Goal: Task Accomplishment & Management: Manage account settings

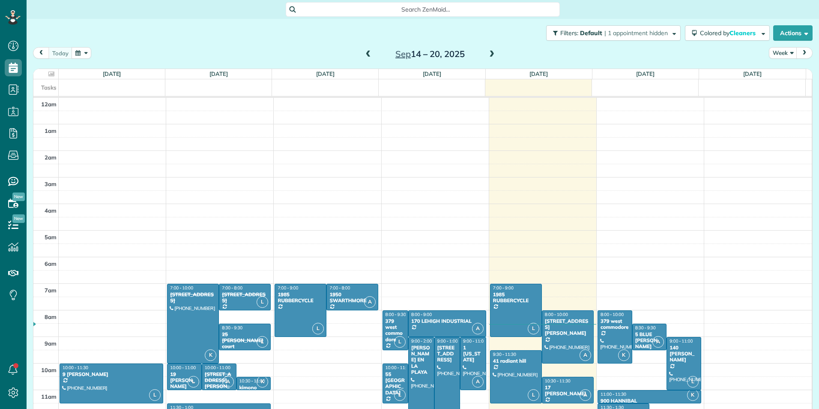
scroll to position [186, 0]
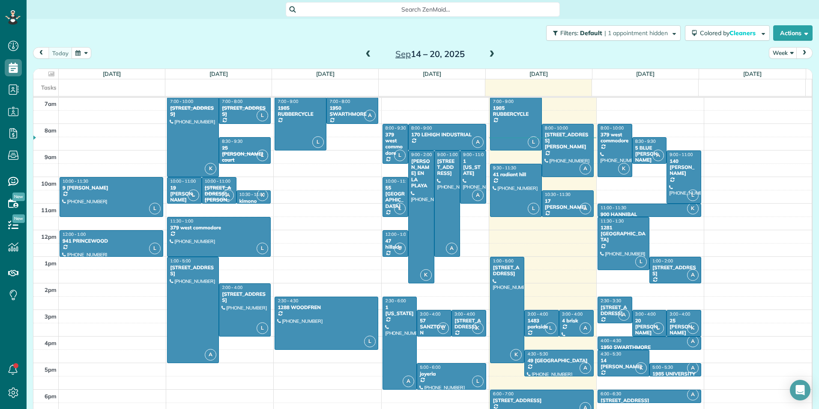
click at [492, 55] on span at bounding box center [491, 55] width 9 height 8
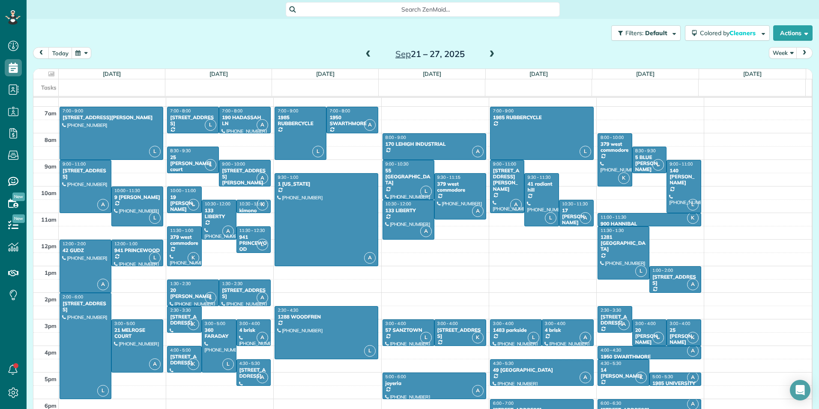
scroll to position [180, 0]
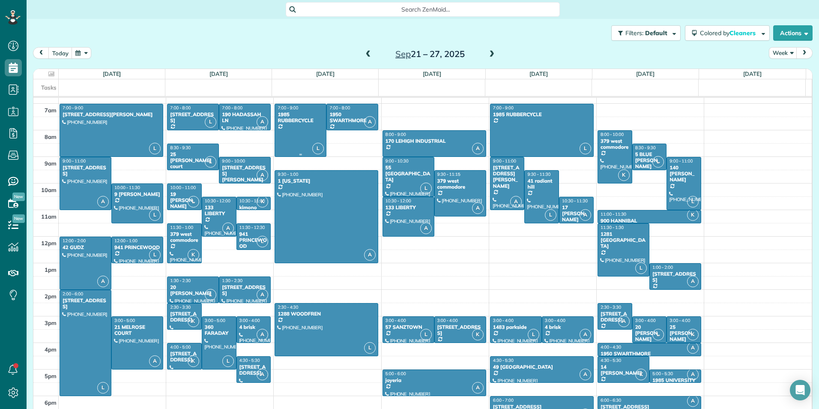
click at [281, 125] on div at bounding box center [300, 130] width 51 height 52
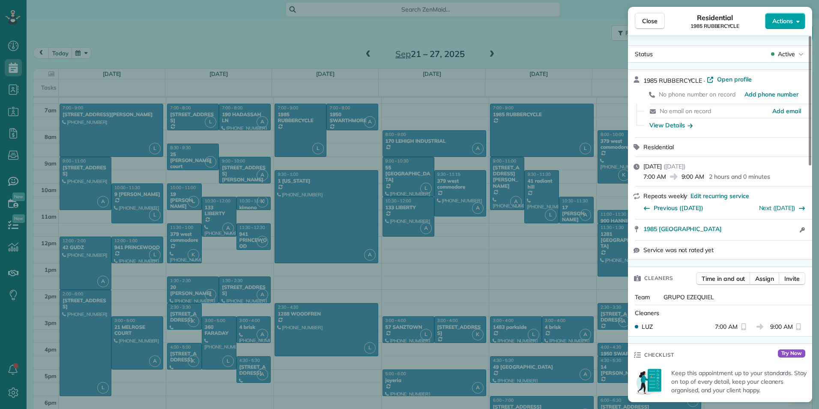
click at [774, 20] on span "Actions" at bounding box center [783, 21] width 21 height 9
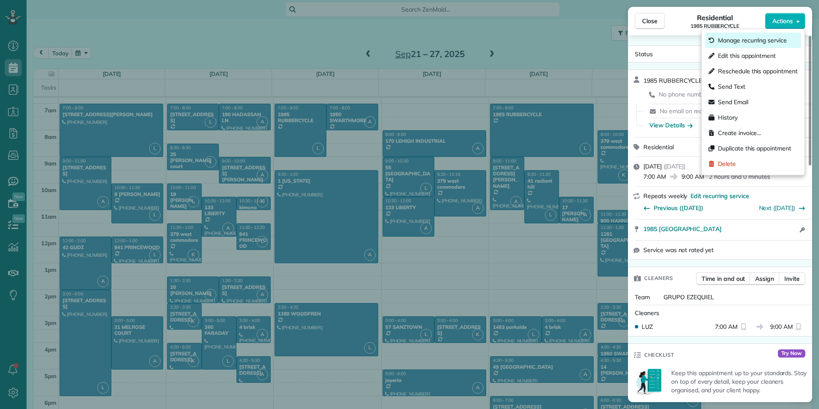
click at [728, 36] on span "Manage recurring service" at bounding box center [752, 40] width 69 height 9
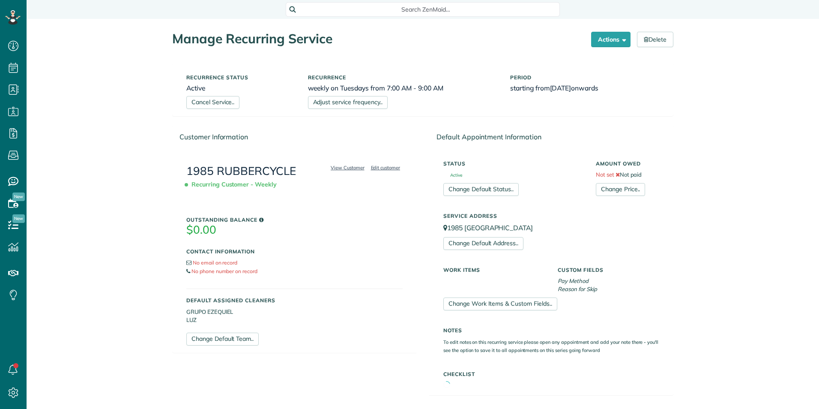
scroll to position [4, 4]
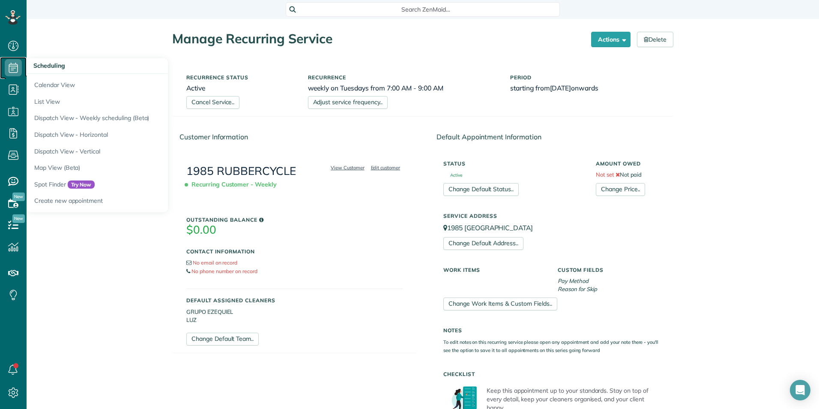
click at [6, 62] on icon at bounding box center [13, 67] width 17 height 17
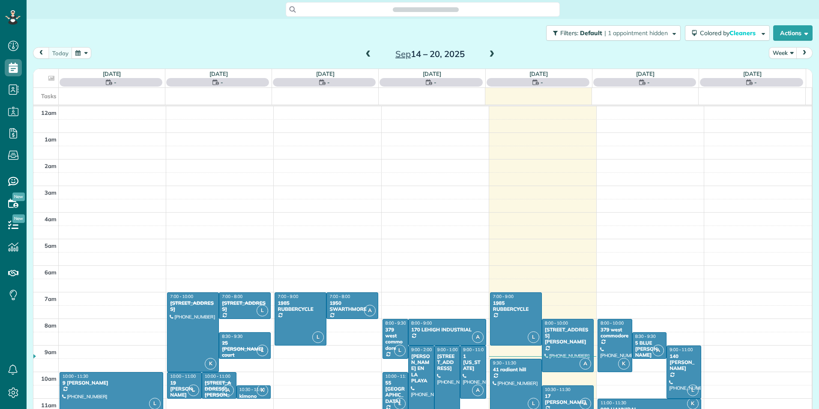
scroll to position [186, 0]
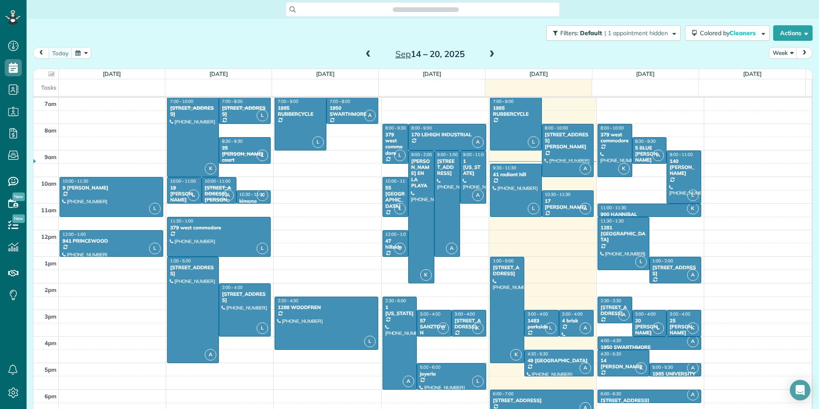
click at [487, 54] on span at bounding box center [491, 55] width 9 height 8
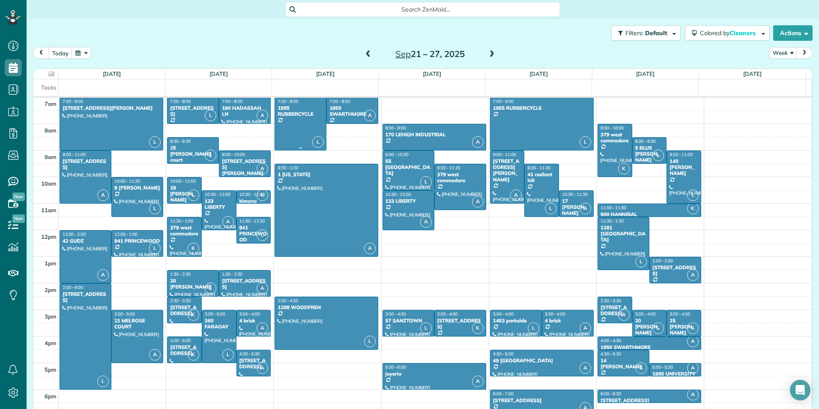
click at [291, 111] on div "1985 RUBBERCYCLE" at bounding box center [300, 111] width 47 height 12
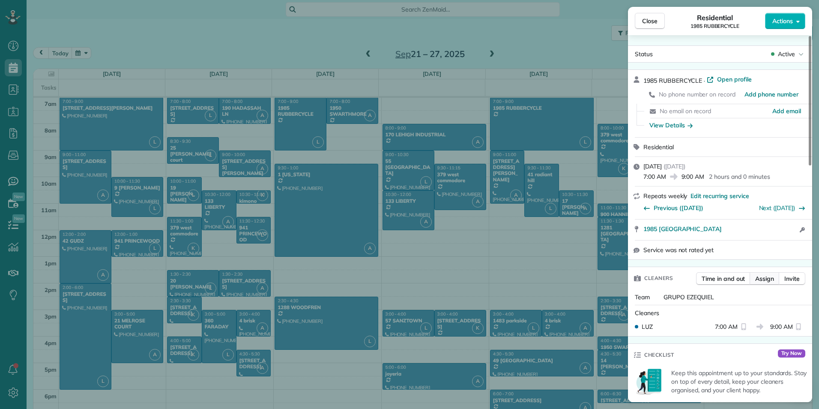
click at [761, 283] on span "Assign" at bounding box center [764, 278] width 19 height 9
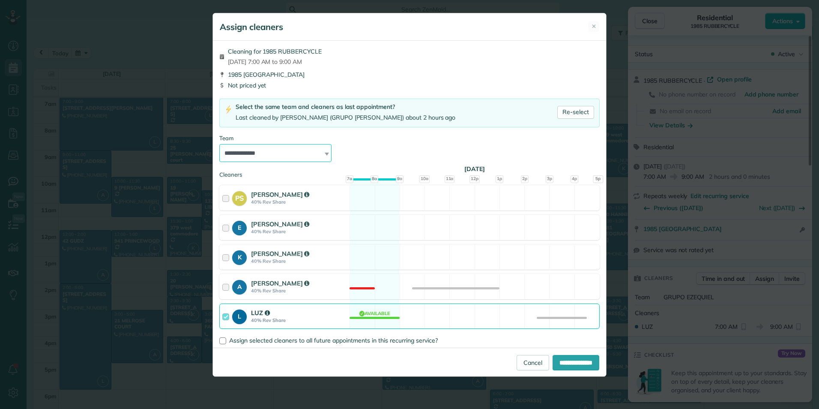
click at [271, 153] on select "**********" at bounding box center [275, 153] width 112 height 18
select select "*****"
click at [219, 144] on select "**********" at bounding box center [275, 153] width 112 height 18
click at [578, 367] on input "**********" at bounding box center [576, 362] width 47 height 15
type input "**********"
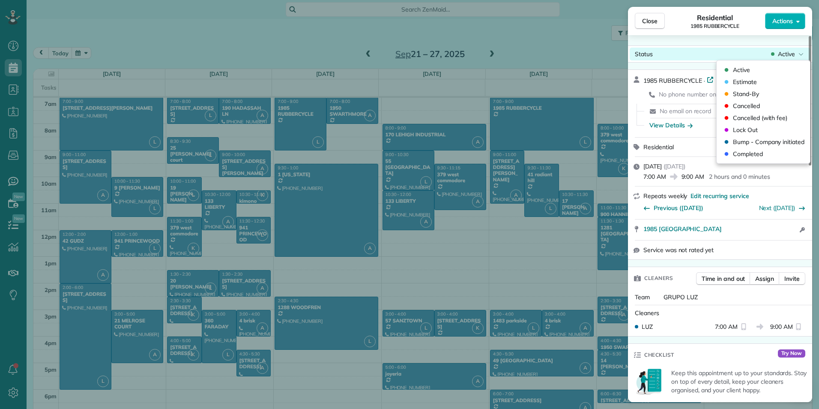
click at [793, 53] on span "Active" at bounding box center [786, 54] width 17 height 9
click at [763, 103] on div "Cancelled" at bounding box center [763, 106] width 87 height 12
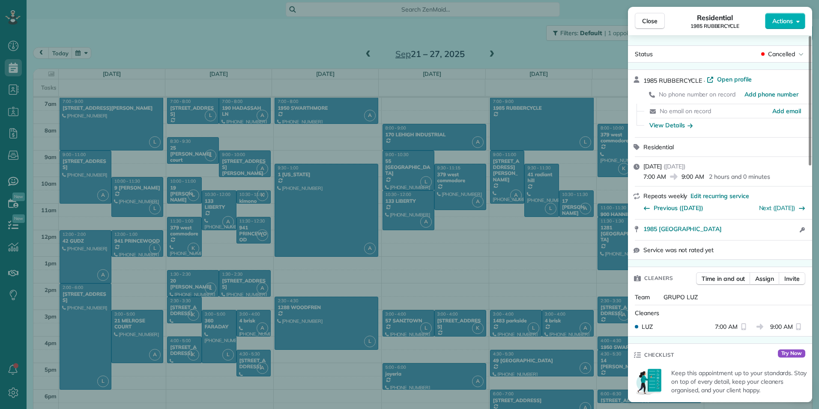
click at [424, 261] on div "Close Residential 1985 RUBBERCYCLE Actions Status Cancelled 1985 RUBBERCYCLE · …" at bounding box center [409, 204] width 819 height 409
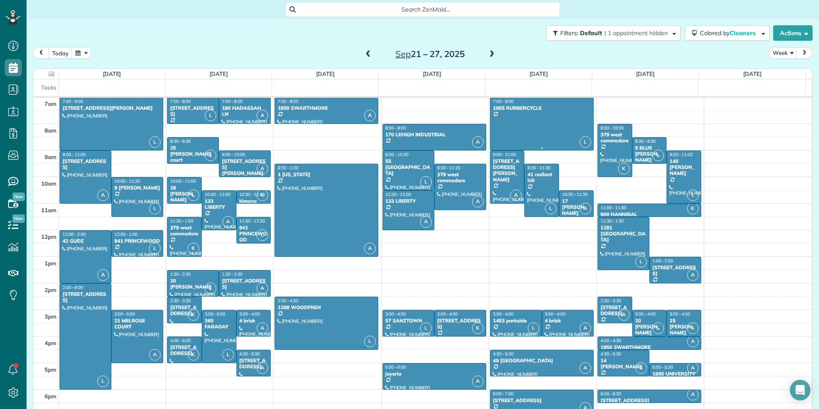
click at [527, 134] on div at bounding box center [542, 124] width 103 height 52
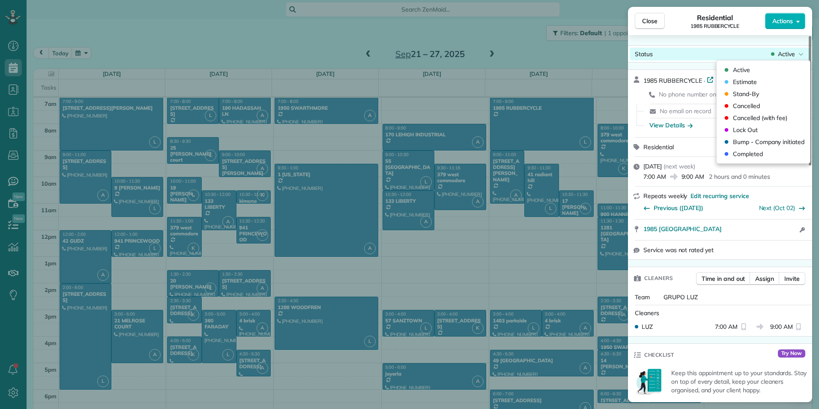
click at [779, 52] on span "Active" at bounding box center [786, 54] width 17 height 9
click at [790, 23] on span "Actions" at bounding box center [783, 21] width 21 height 9
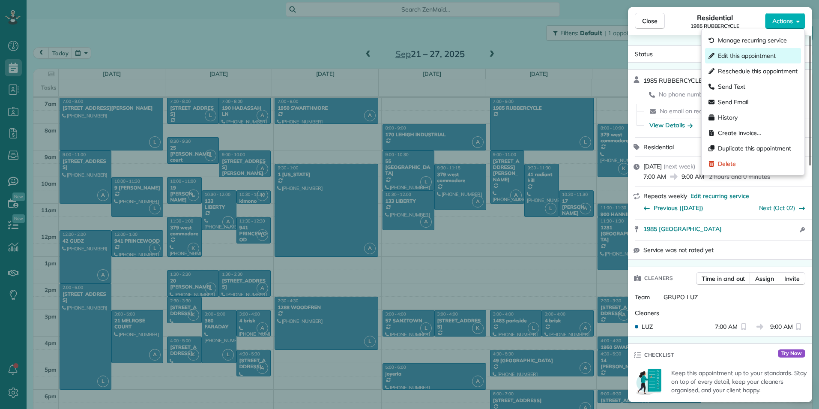
click at [768, 56] on span "Edit this appointment" at bounding box center [747, 55] width 58 height 9
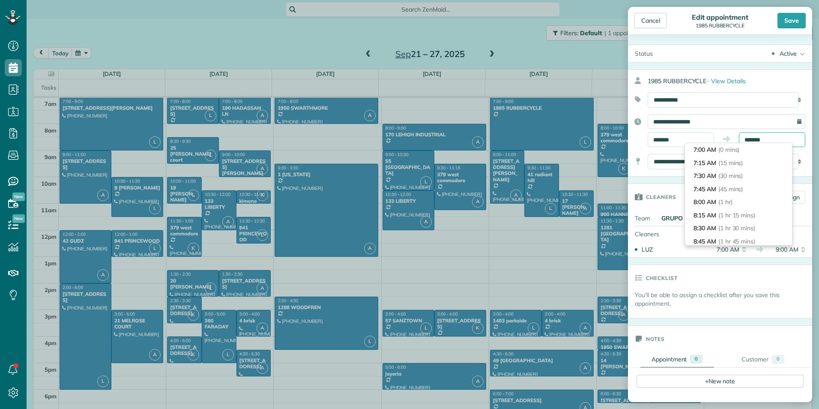
click at [744, 141] on input "*******" at bounding box center [772, 139] width 66 height 15
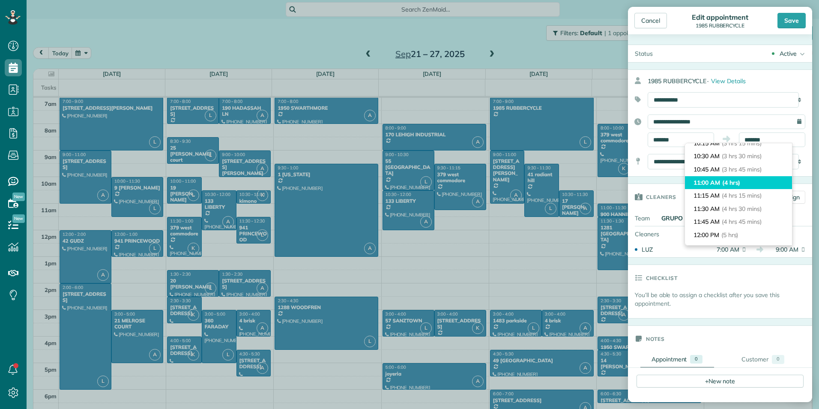
type input "********"
click at [758, 183] on li "11:00 AM (4 hrs)" at bounding box center [738, 182] width 107 height 13
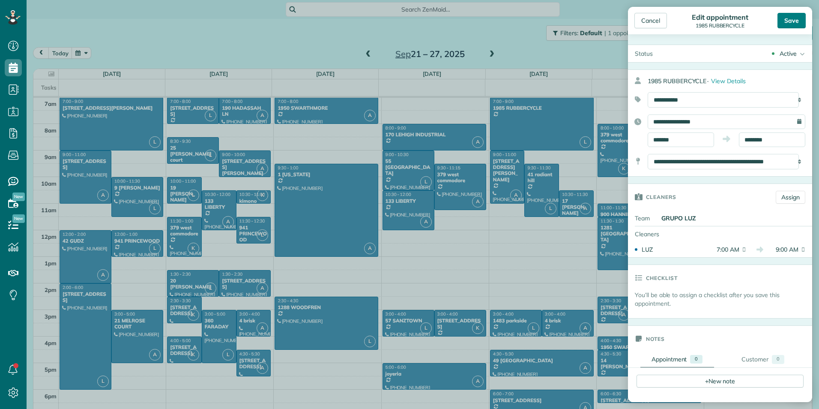
click at [797, 18] on div "Save" at bounding box center [792, 20] width 28 height 15
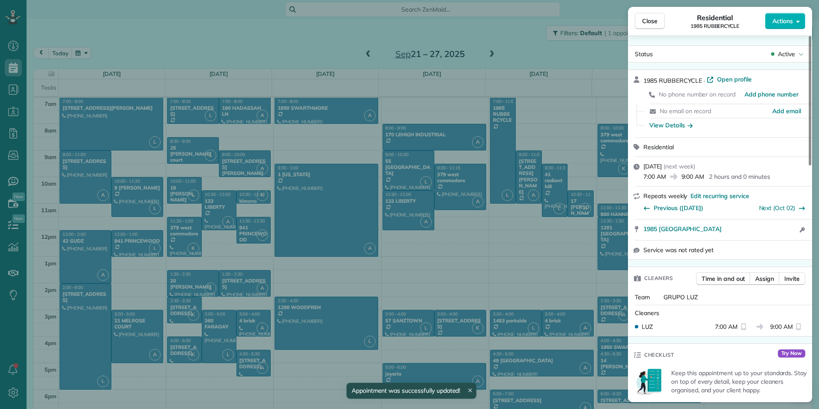
click at [527, 250] on div "Close Residential 1985 RUBBERCYCLE Actions Status Active 1985 RUBBERCYCLE · Ope…" at bounding box center [409, 204] width 819 height 409
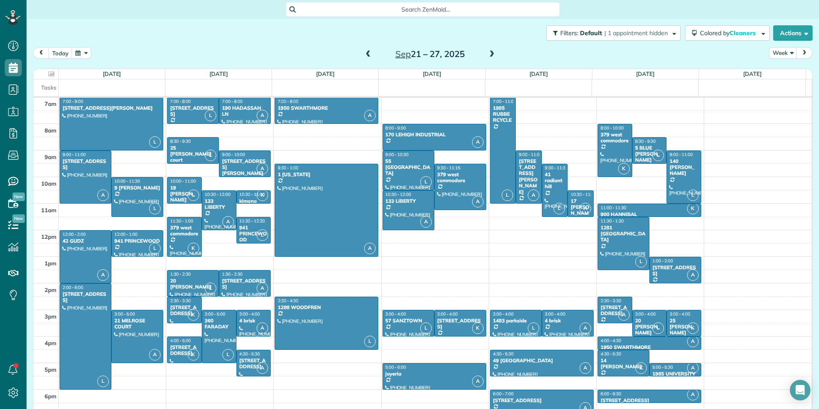
click at [487, 56] on span at bounding box center [491, 55] width 9 height 8
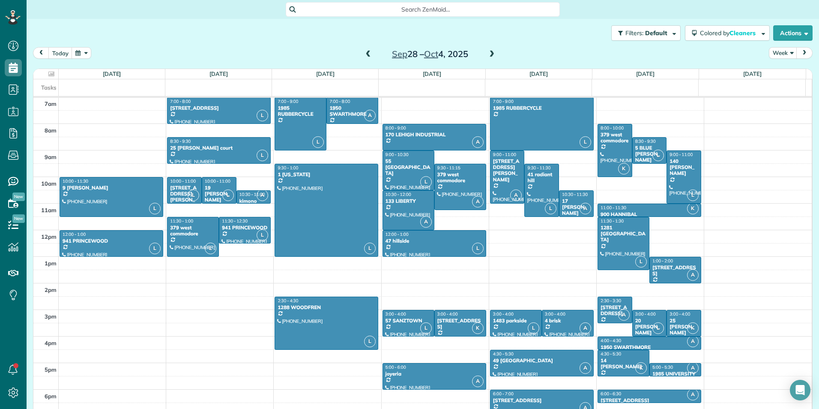
click at [364, 53] on span at bounding box center [368, 55] width 9 height 8
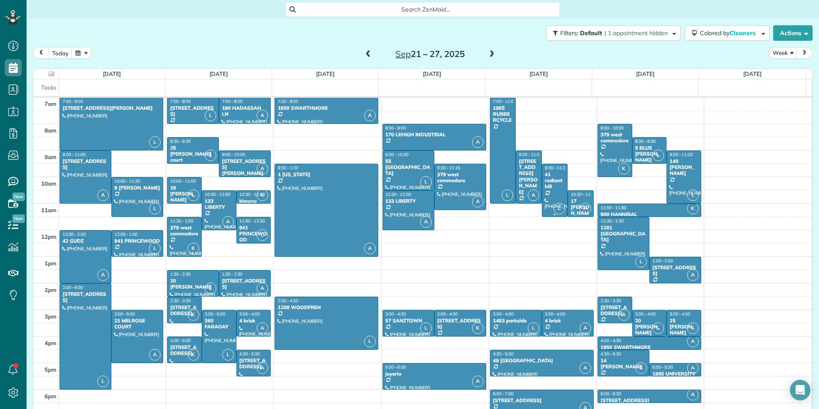
click at [550, 168] on span "9:30 - 11:30" at bounding box center [556, 168] width 23 height 6
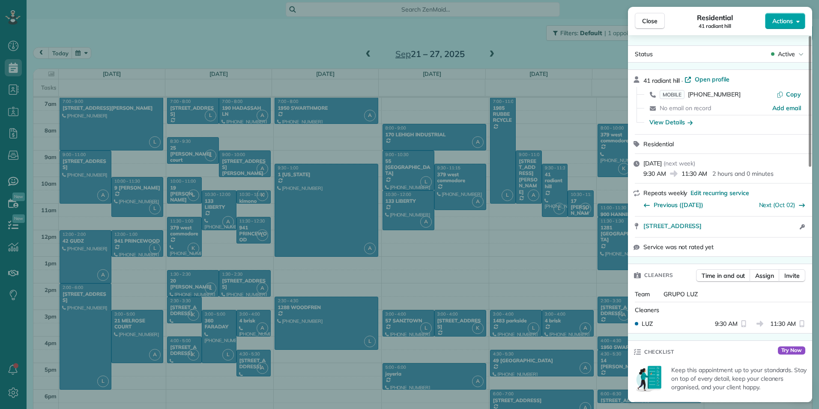
click at [794, 24] on button "Actions" at bounding box center [785, 21] width 40 height 16
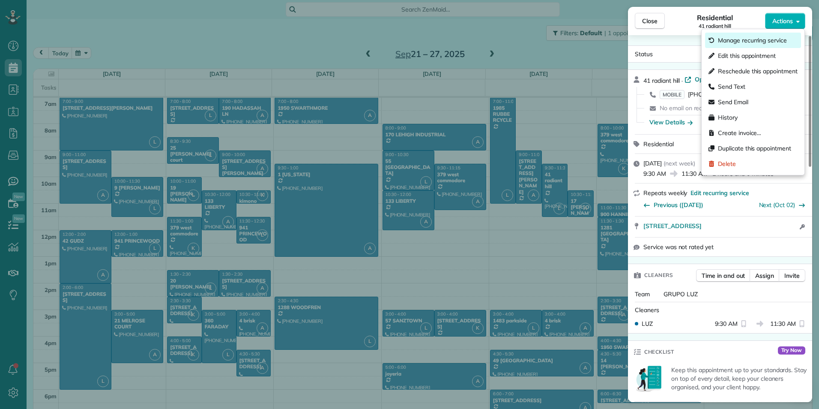
click at [777, 39] on span "Manage recurring service" at bounding box center [752, 40] width 69 height 9
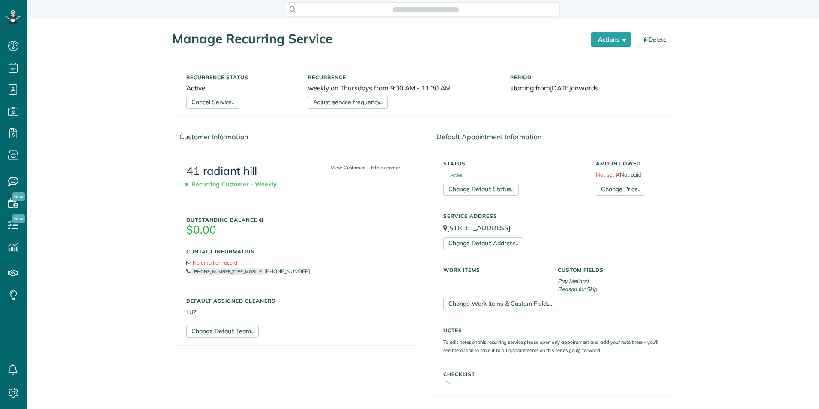
scroll to position [4, 4]
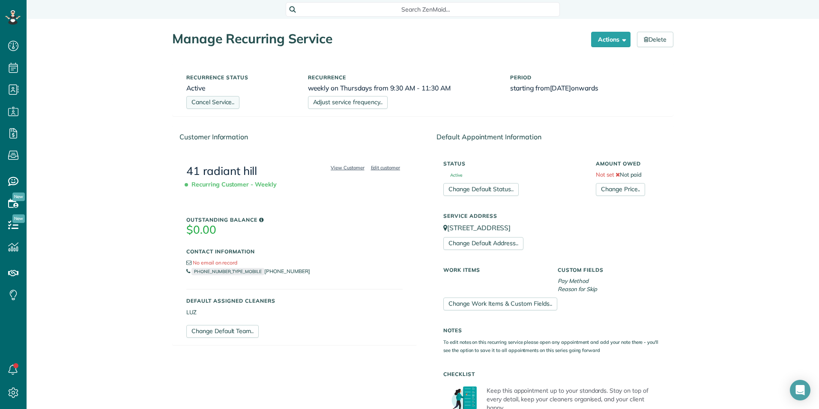
click at [214, 102] on link "Cancel Service.." at bounding box center [212, 102] width 53 height 13
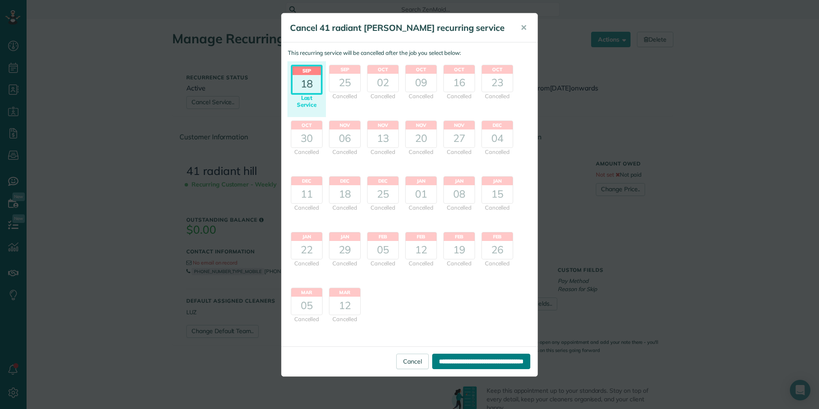
click at [447, 364] on input "**********" at bounding box center [481, 361] width 98 height 15
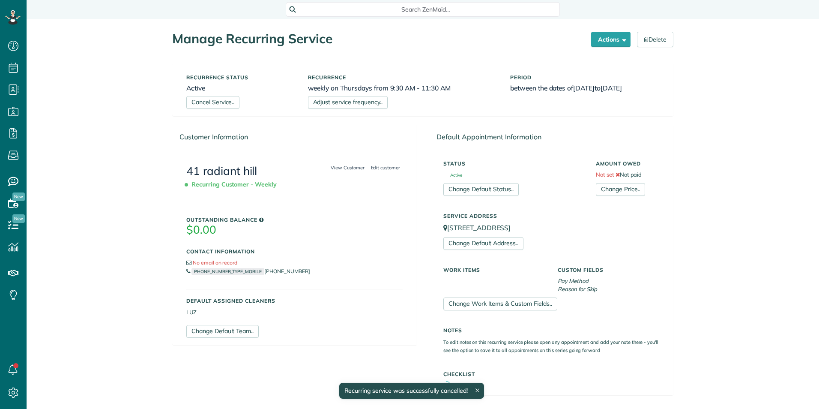
scroll to position [4, 4]
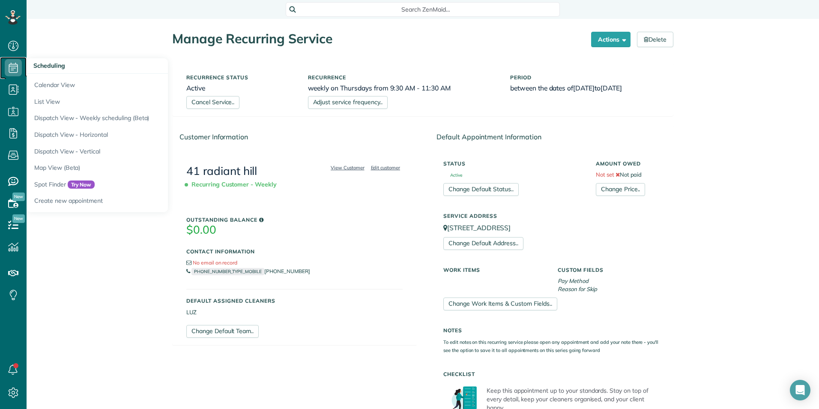
click at [12, 69] on icon at bounding box center [13, 67] width 17 height 17
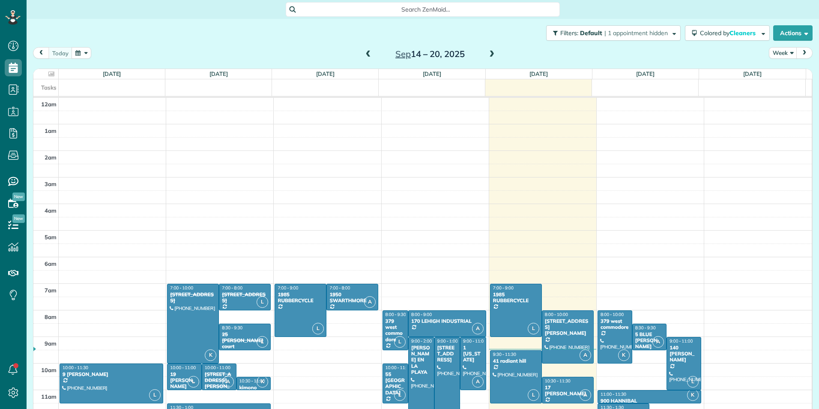
scroll to position [186, 0]
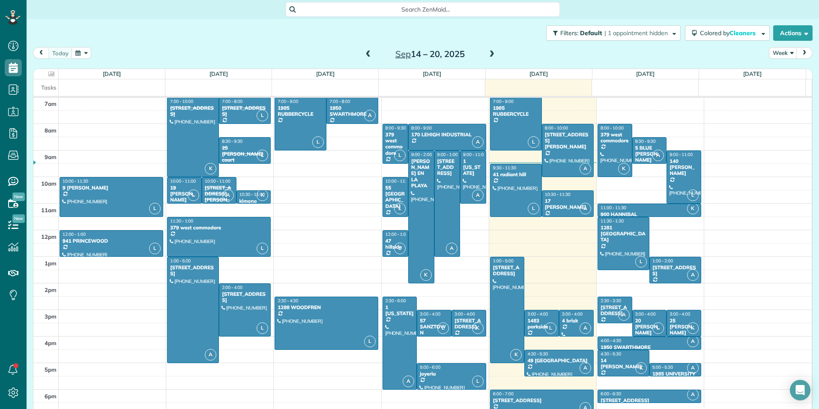
click at [488, 51] on span at bounding box center [491, 55] width 9 height 8
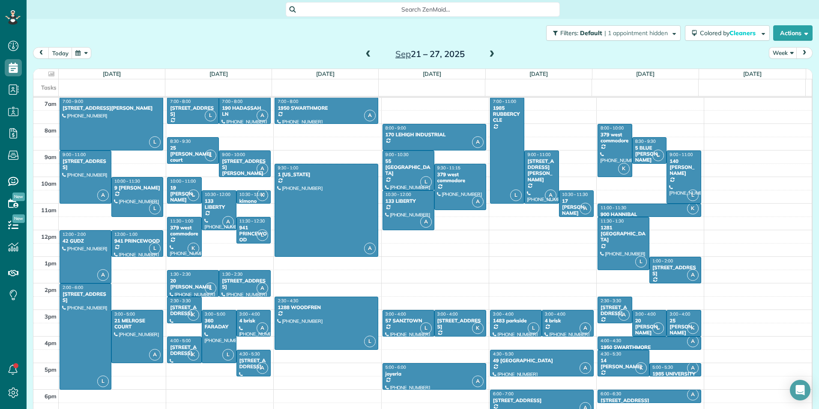
click at [366, 53] on span at bounding box center [368, 55] width 9 height 8
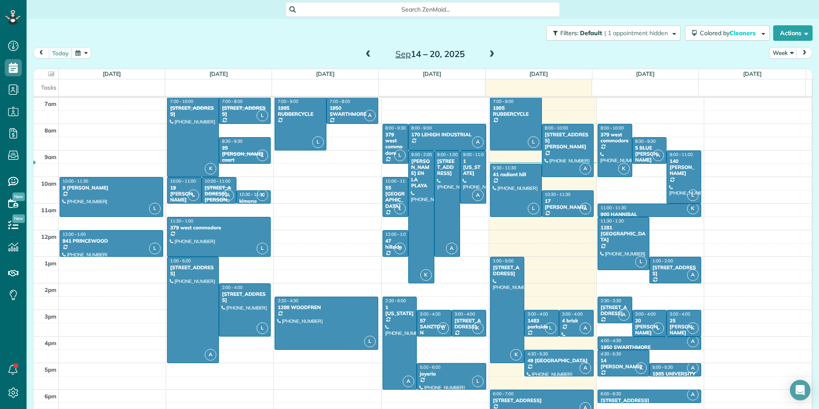
click at [487, 55] on span at bounding box center [491, 55] width 9 height 8
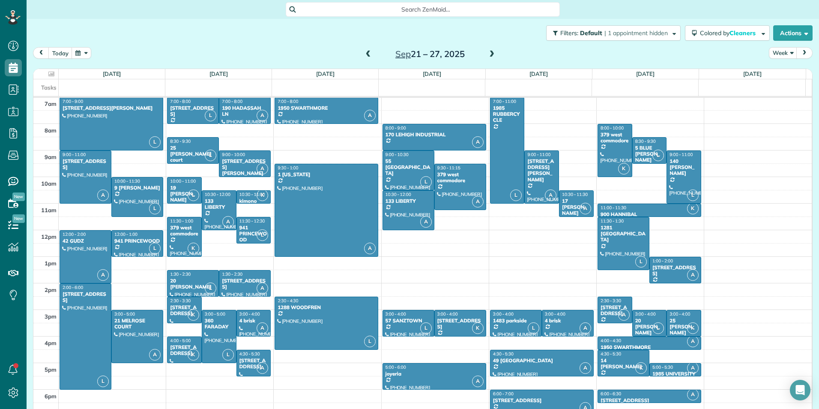
click at [487, 55] on span at bounding box center [491, 55] width 9 height 8
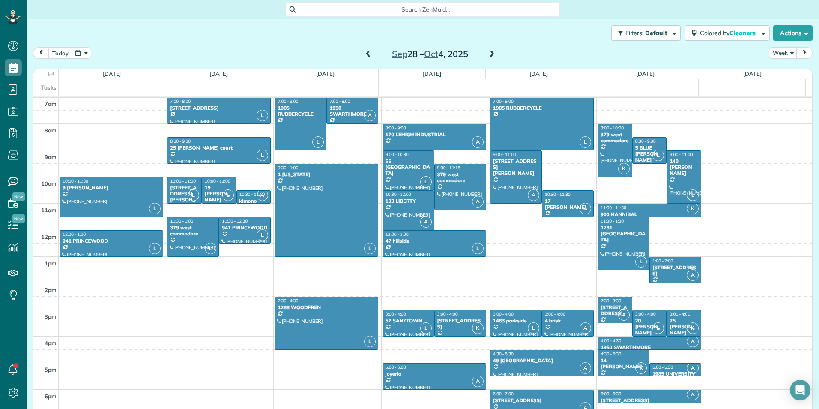
click at [364, 54] on span at bounding box center [368, 55] width 9 height 8
